Goal: Information Seeking & Learning: Check status

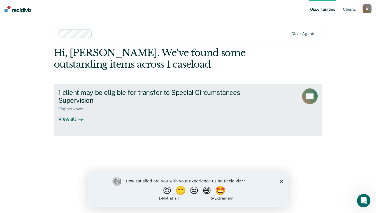
click at [82, 119] on icon at bounding box center [80, 119] width 4 height 4
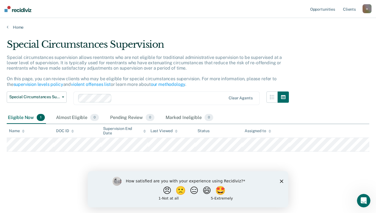
click at [281, 180] on polygon "Close survey" at bounding box center [281, 180] width 3 height 3
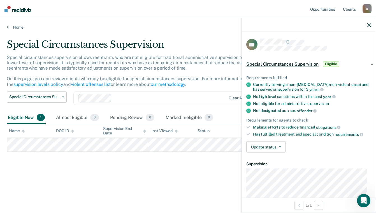
click at [195, 179] on div "Special Circumstances Supervision Special circumstances supervision allows reen…" at bounding box center [188, 114] width 363 height 150
click at [370, 24] on icon "button" at bounding box center [369, 25] width 4 height 4
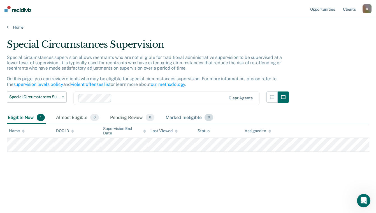
click at [187, 116] on div "Marked Ineligible 0" at bounding box center [190, 118] width 50 height 12
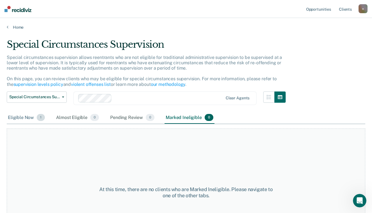
click at [25, 116] on div "Eligible Now 1" at bounding box center [26, 118] width 39 height 12
